Goal: Task Accomplishment & Management: Manage account settings

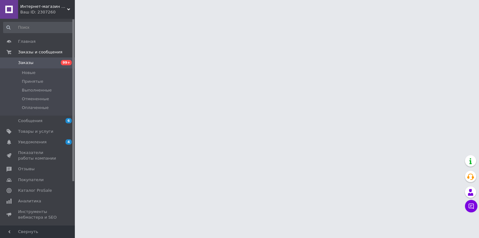
click at [48, 7] on span "Интернет-магазин Prom-sklad" at bounding box center [43, 7] width 47 height 6
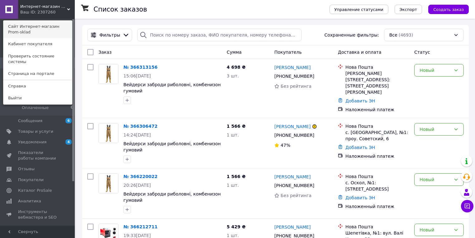
click at [44, 25] on link "Сайт Интернет-магазин Prom-sklad" at bounding box center [37, 29] width 69 height 17
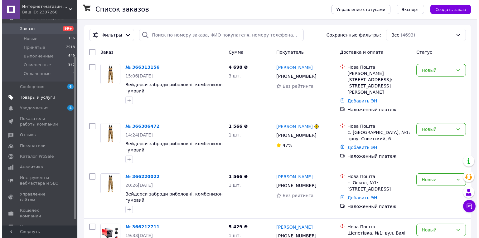
scroll to position [50, 0]
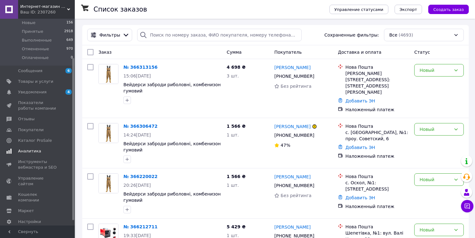
click at [28, 151] on span "Аналитика" at bounding box center [29, 151] width 23 height 6
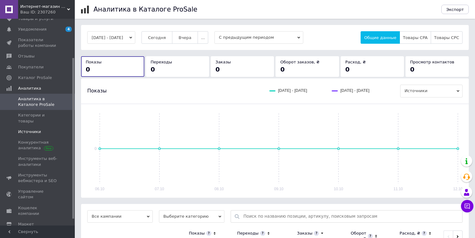
click at [35, 129] on span "Источники" at bounding box center [29, 132] width 23 height 6
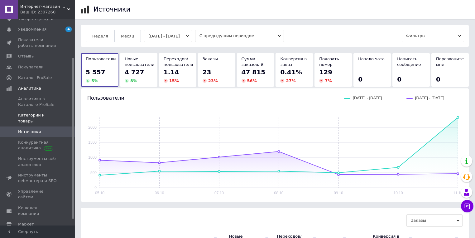
click at [35, 112] on span "Категории и товары" at bounding box center [38, 117] width 40 height 11
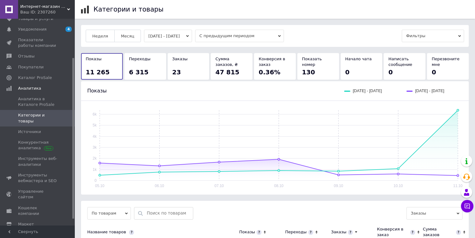
click at [173, 36] on button "[DATE] - [DATE]" at bounding box center [168, 36] width 48 height 12
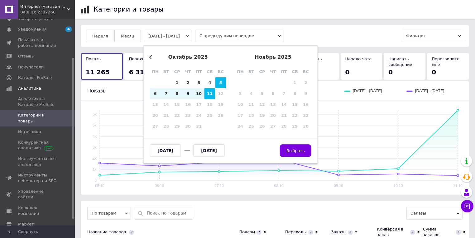
click at [211, 95] on div "11" at bounding box center [210, 93] width 11 height 11
type input "[DATE]"
click at [221, 95] on div "12" at bounding box center [221, 93] width 11 height 11
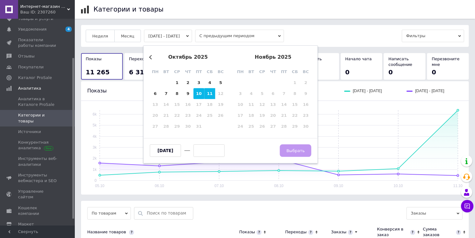
click at [197, 92] on div "10" at bounding box center [199, 93] width 11 height 11
type input "[DATE]"
click at [213, 93] on div "11" at bounding box center [210, 93] width 11 height 11
type input "[DATE]"
click at [299, 153] on span "Выбрать" at bounding box center [296, 150] width 18 height 5
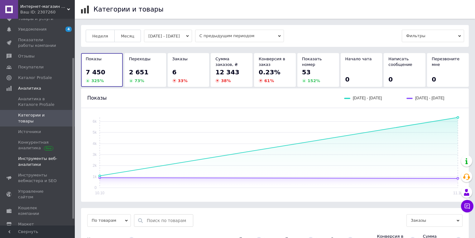
click at [42, 156] on span "Инструменты веб-аналитики" at bounding box center [38, 161] width 40 height 11
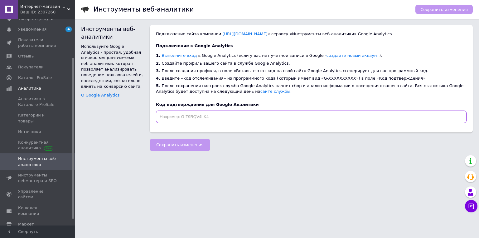
click at [215, 118] on input "text" at bounding box center [311, 116] width 311 height 12
click at [197, 118] on input "text" at bounding box center [311, 116] width 311 height 12
paste input "GTM-55J587SG"
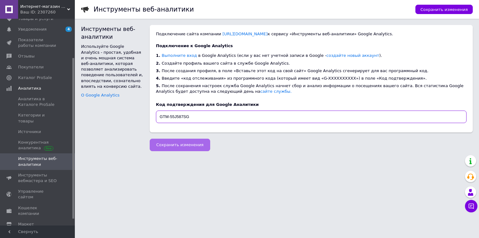
type input "GTM-55J587SG"
click at [186, 145] on span "Сохранить изменения" at bounding box center [179, 144] width 47 height 5
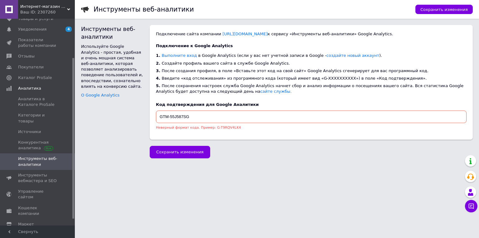
drag, startPoint x: 207, startPoint y: 114, endPoint x: 107, endPoint y: 118, distance: 99.9
click at [107, 118] on div "Инструменты веб-аналитики Используйте Google Analytics - простая, удобная и оче…" at bounding box center [277, 82] width 398 height 114
paste input "G-L62VJ44M8Z"
type input "G-L62VJ44M8Z"
click at [172, 151] on span "Сохранить изменения" at bounding box center [179, 151] width 47 height 5
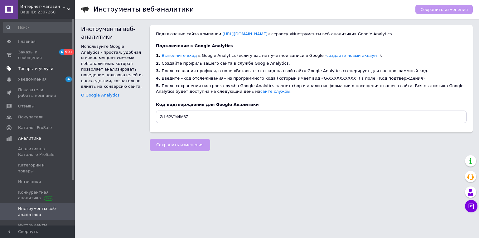
click at [30, 66] on span "Товары и услуги" at bounding box center [35, 69] width 35 height 6
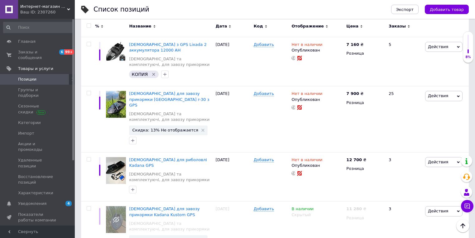
scroll to position [897, 0]
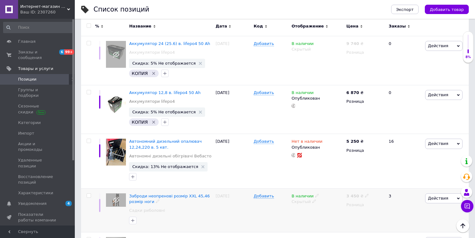
scroll to position [441, 0]
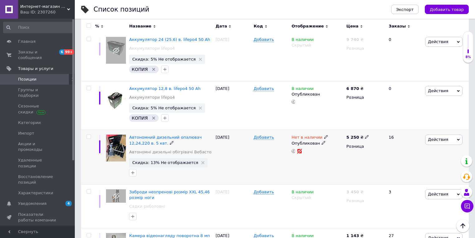
click at [324, 135] on icon at bounding box center [326, 137] width 4 height 4
click at [358, 127] on span "Нет в наличии" at bounding box center [349, 129] width 31 height 5
click at [359, 127] on span "Нет в наличии" at bounding box center [349, 129] width 31 height 5
click at [344, 138] on li "В наличии" at bounding box center [359, 142] width 59 height 9
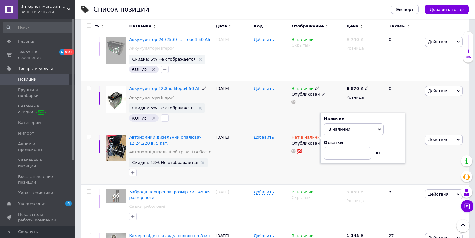
click at [309, 106] on div "В наличии Опубликован" at bounding box center [317, 105] width 55 height 49
